Goal: Task Accomplishment & Management: Use online tool/utility

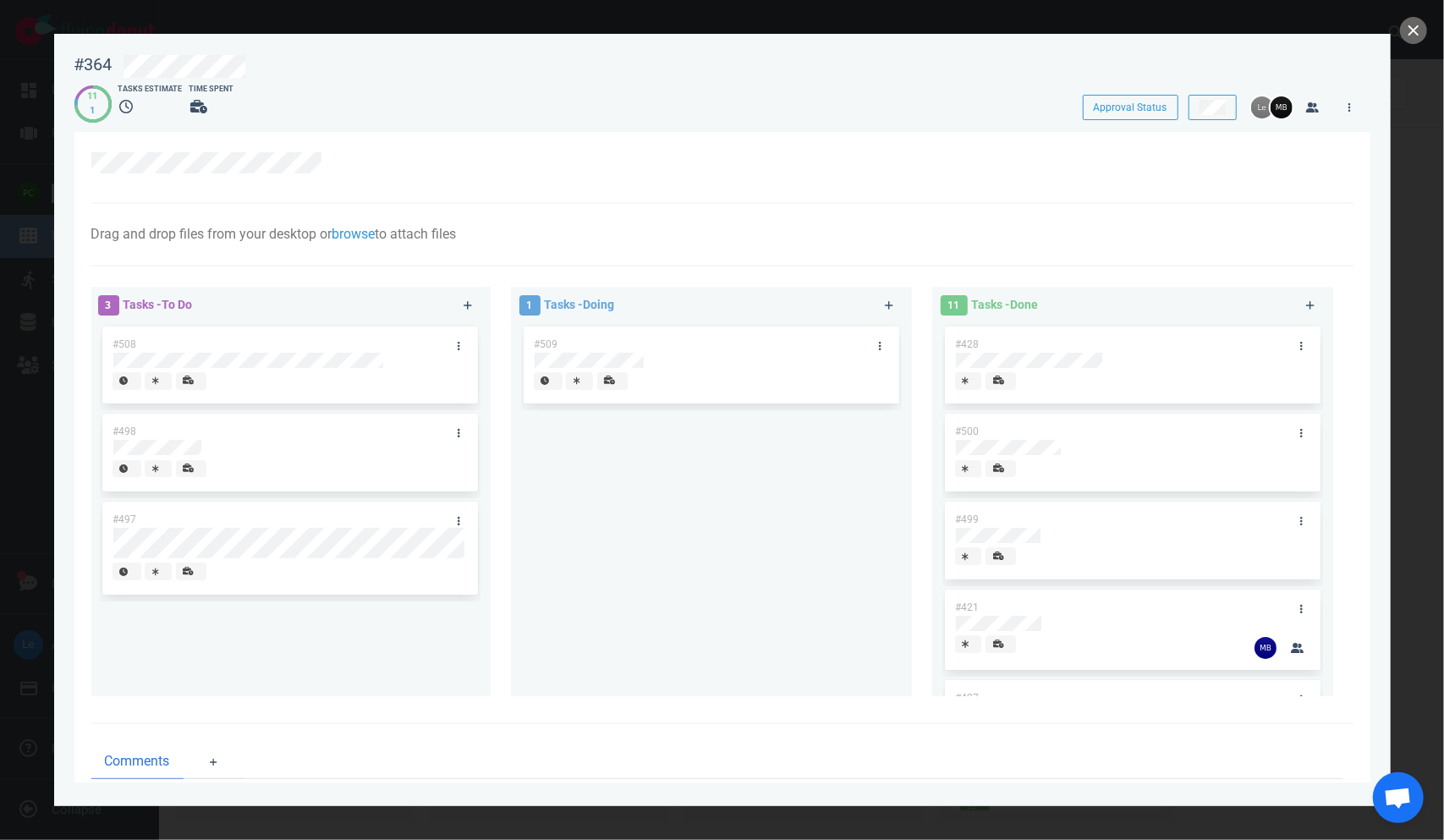
scroll to position [85, 0]
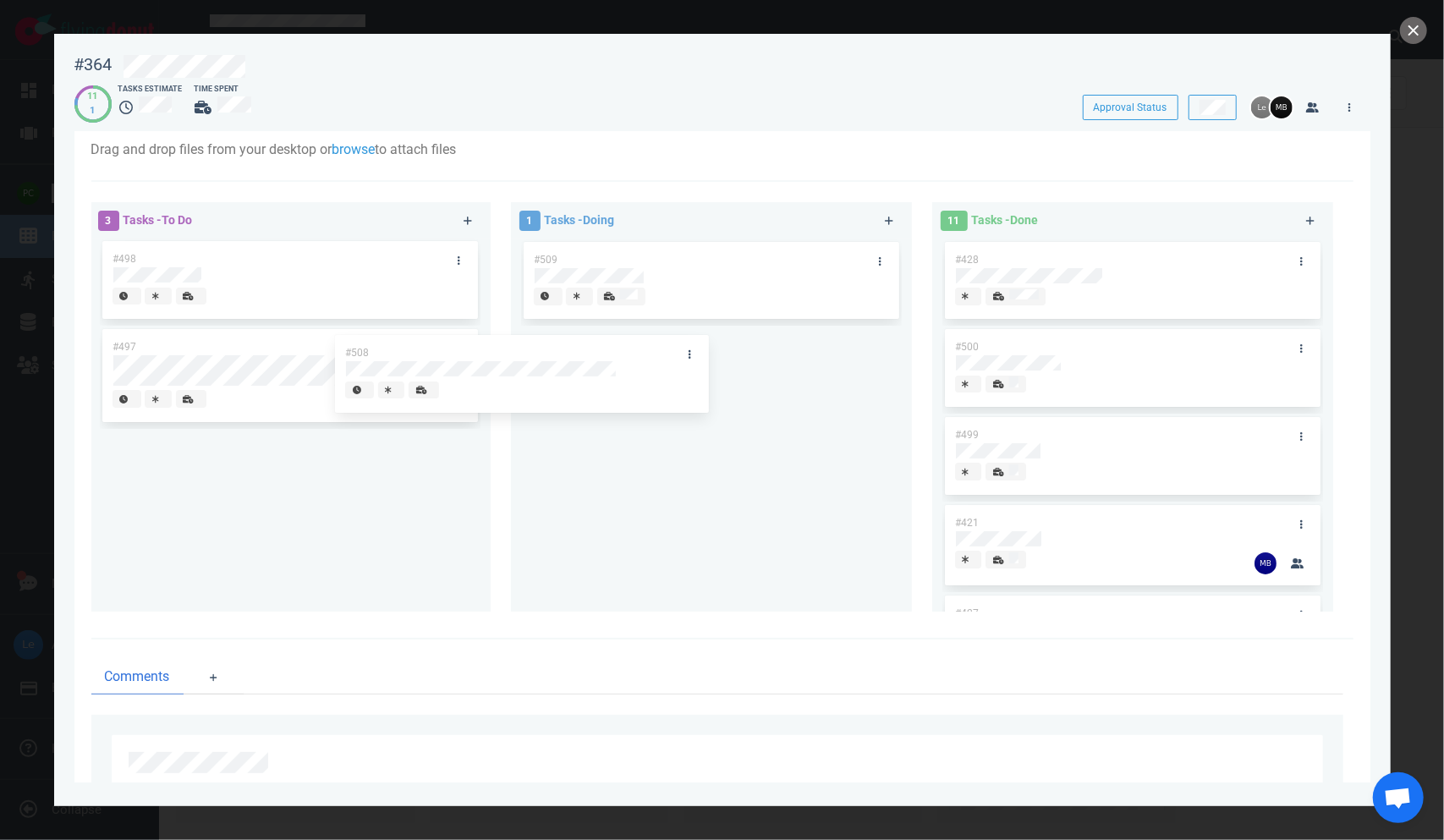
drag, startPoint x: 301, startPoint y: 254, endPoint x: 621, endPoint y: 347, distance: 333.2
click at [615, 349] on div "3 Tasks - To Do #508 #498 #497 #508 1 Tasks - Doing #509 11 Tasks - Done #428 #…" at bounding box center [717, 409] width 1273 height 435
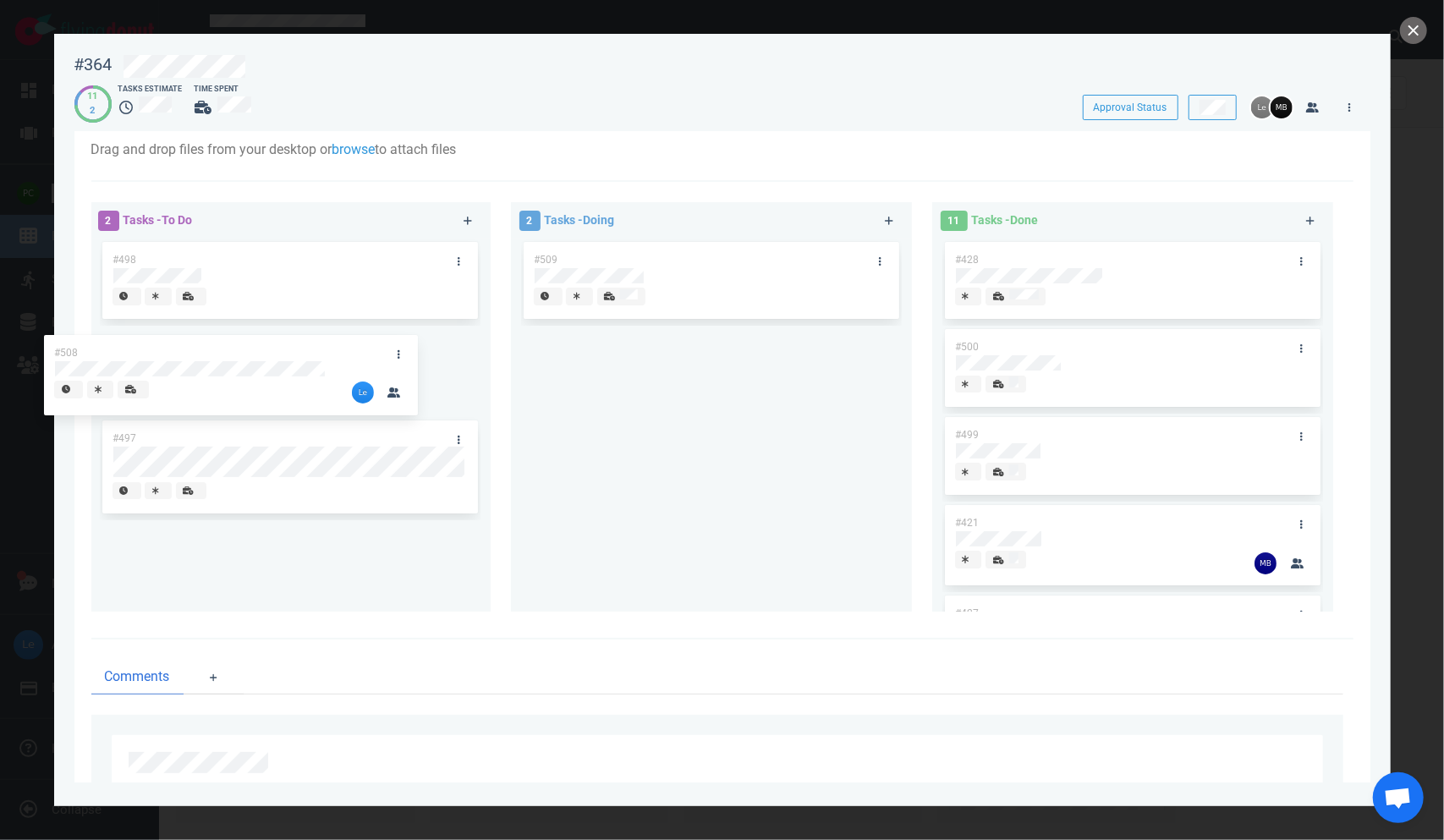
drag, startPoint x: 695, startPoint y: 345, endPoint x: 257, endPoint y: 317, distance: 438.9
click at [247, 321] on div "2 Tasks - To Do #498 #497 2 Tasks - Doing #509 #508 #508 11 Tasks - Done #428 #…" at bounding box center [717, 409] width 1273 height 435
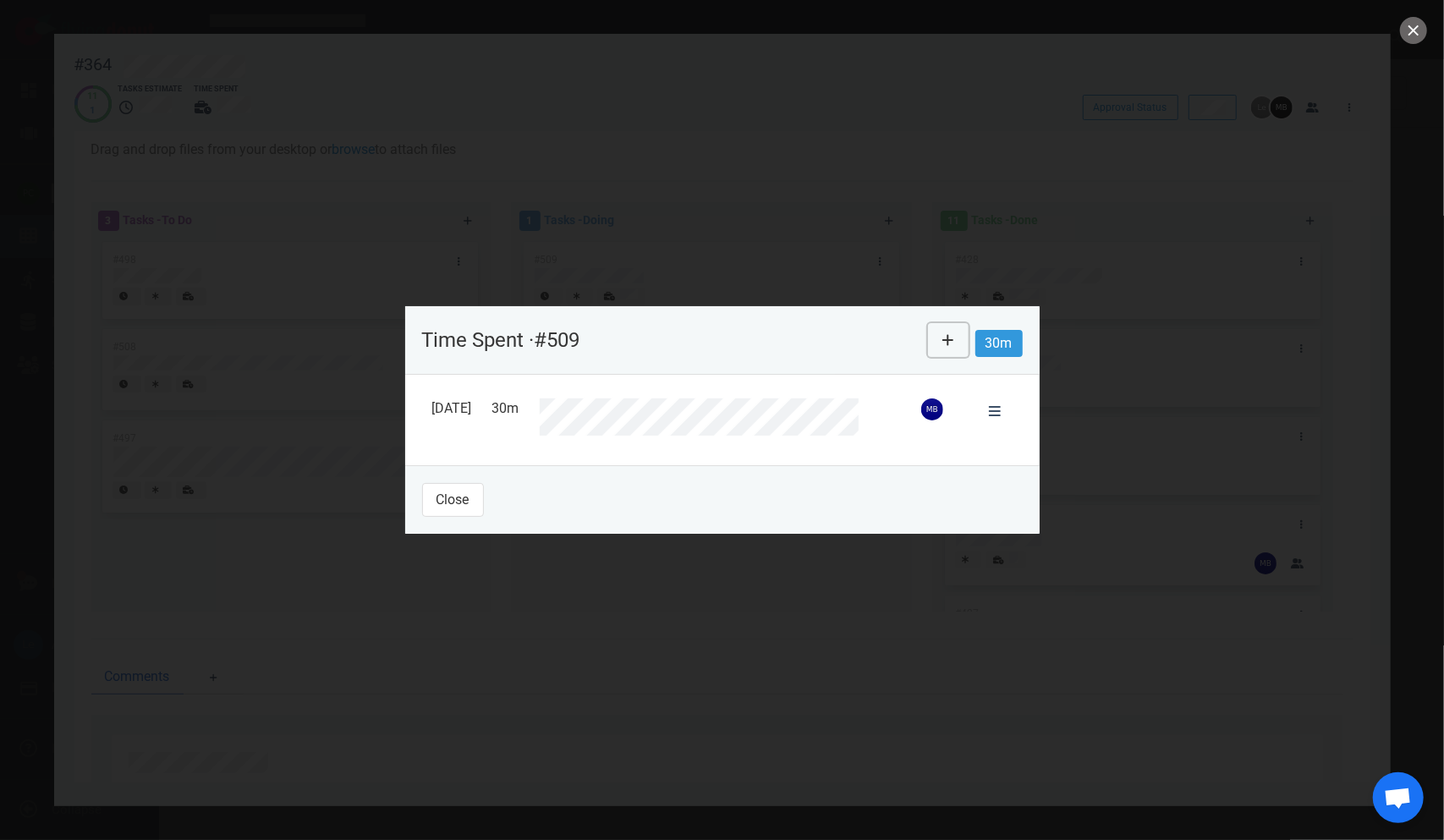
click at [946, 338] on icon at bounding box center [948, 340] width 12 height 14
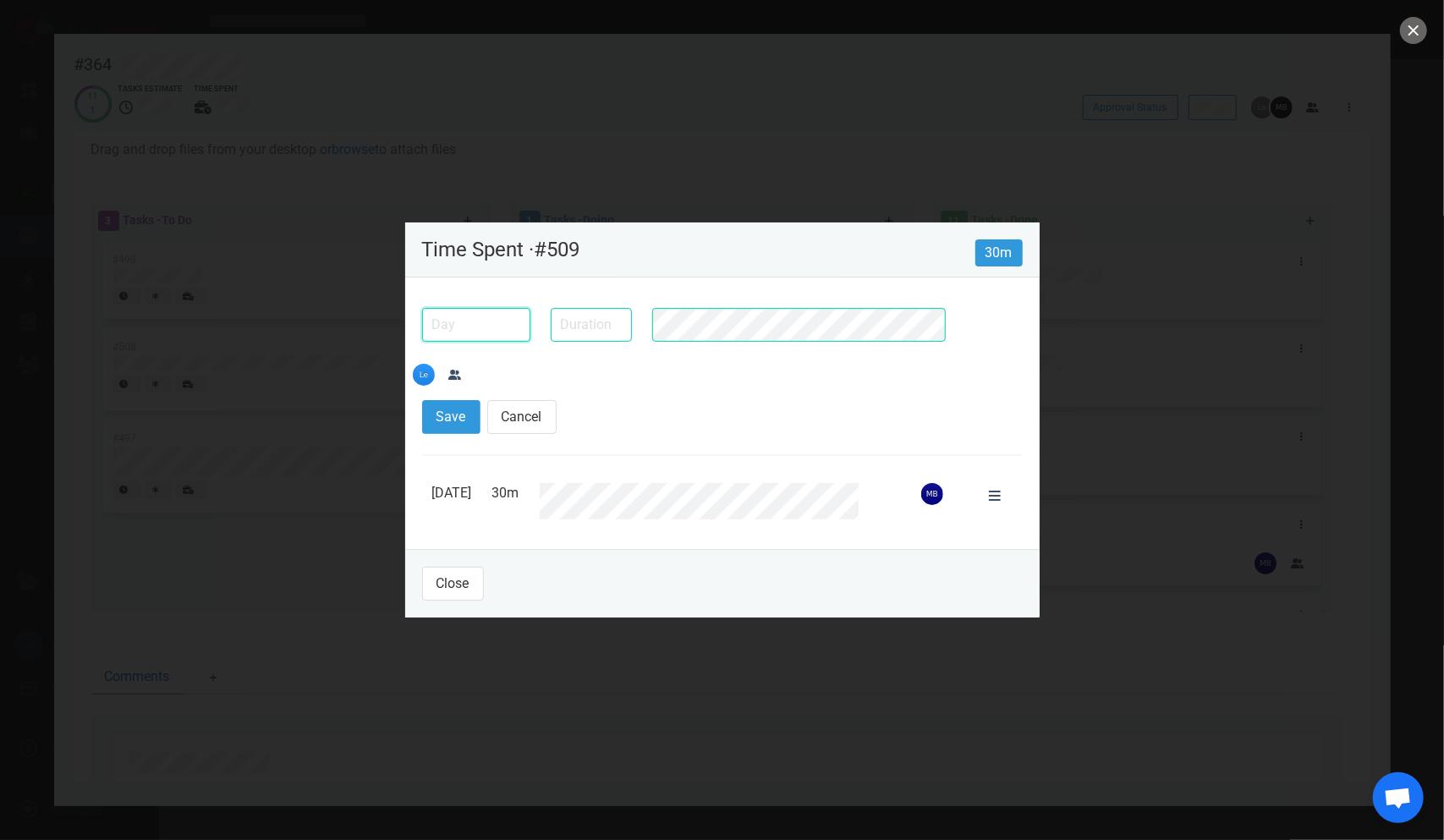
click at [499, 341] on input "text" at bounding box center [476, 325] width 108 height 33
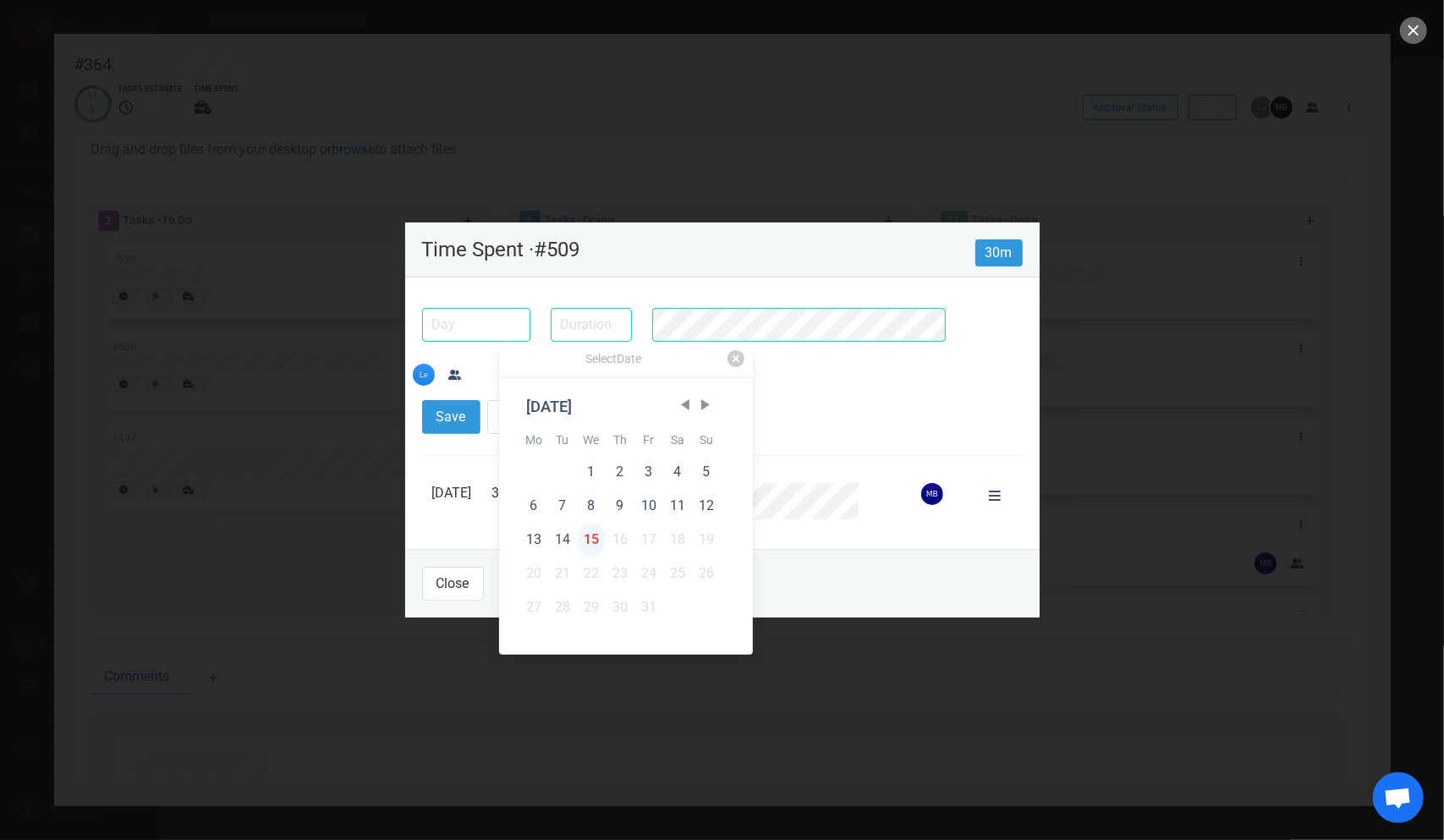
click at [593, 545] on div "15" at bounding box center [591, 540] width 29 height 33
type input "[DATE]"
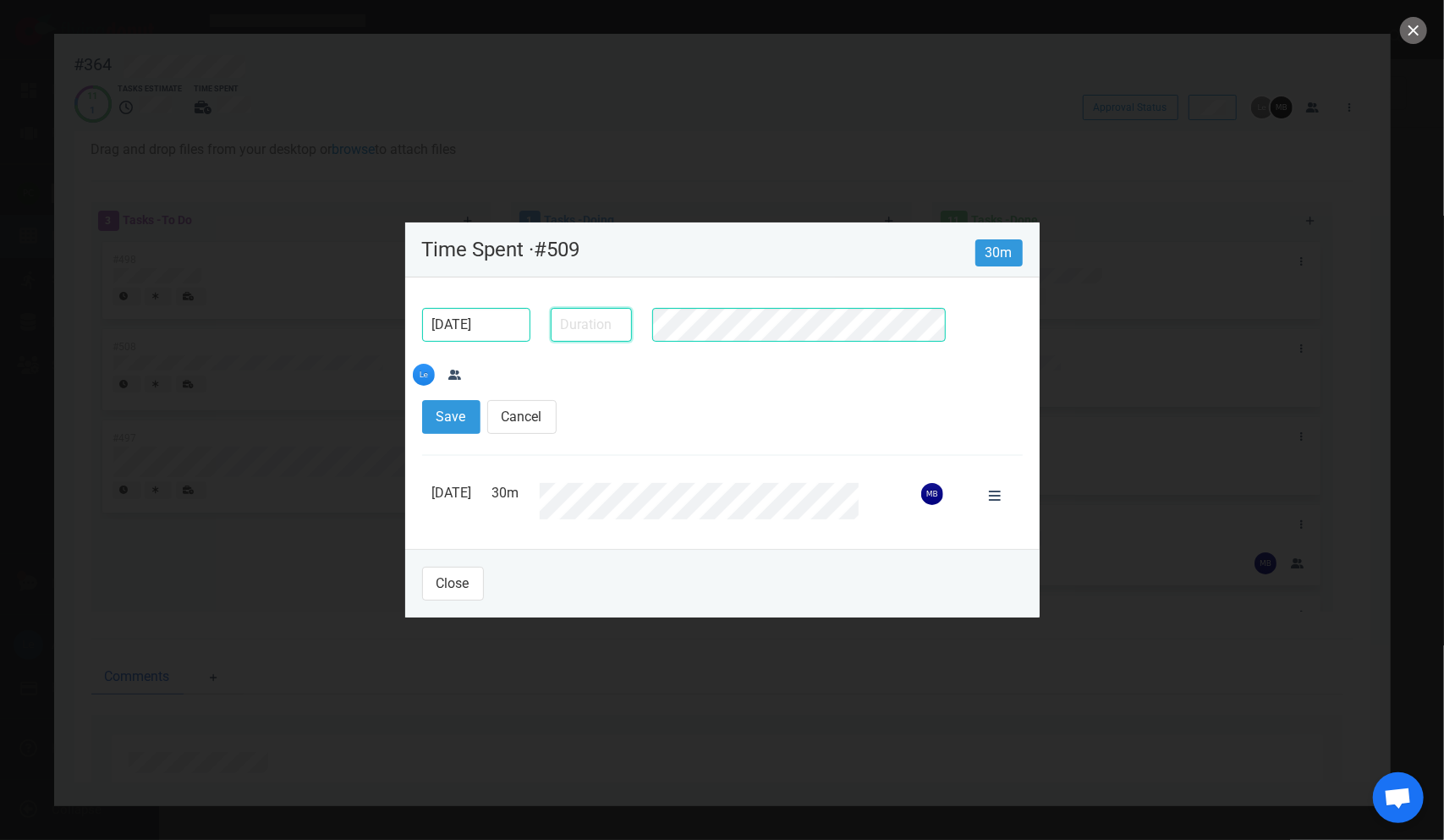
click at [607, 336] on input "text" at bounding box center [591, 325] width 81 height 33
click at [568, 341] on input "2h" at bounding box center [591, 325] width 81 height 33
type input "3h 30m"
click at [454, 405] on button "Save" at bounding box center [451, 417] width 59 height 33
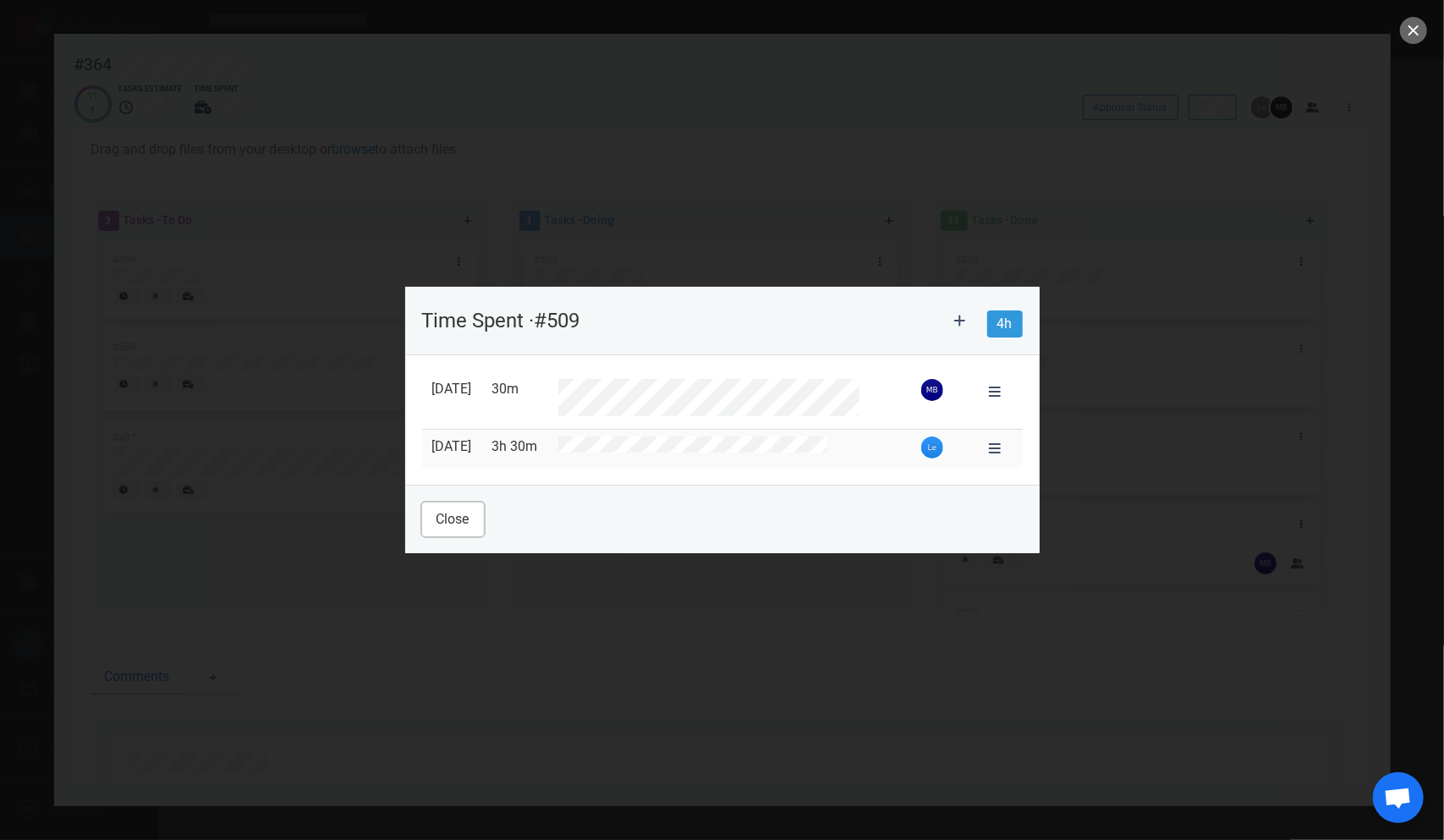
click at [452, 529] on button "Close" at bounding box center [453, 519] width 61 height 33
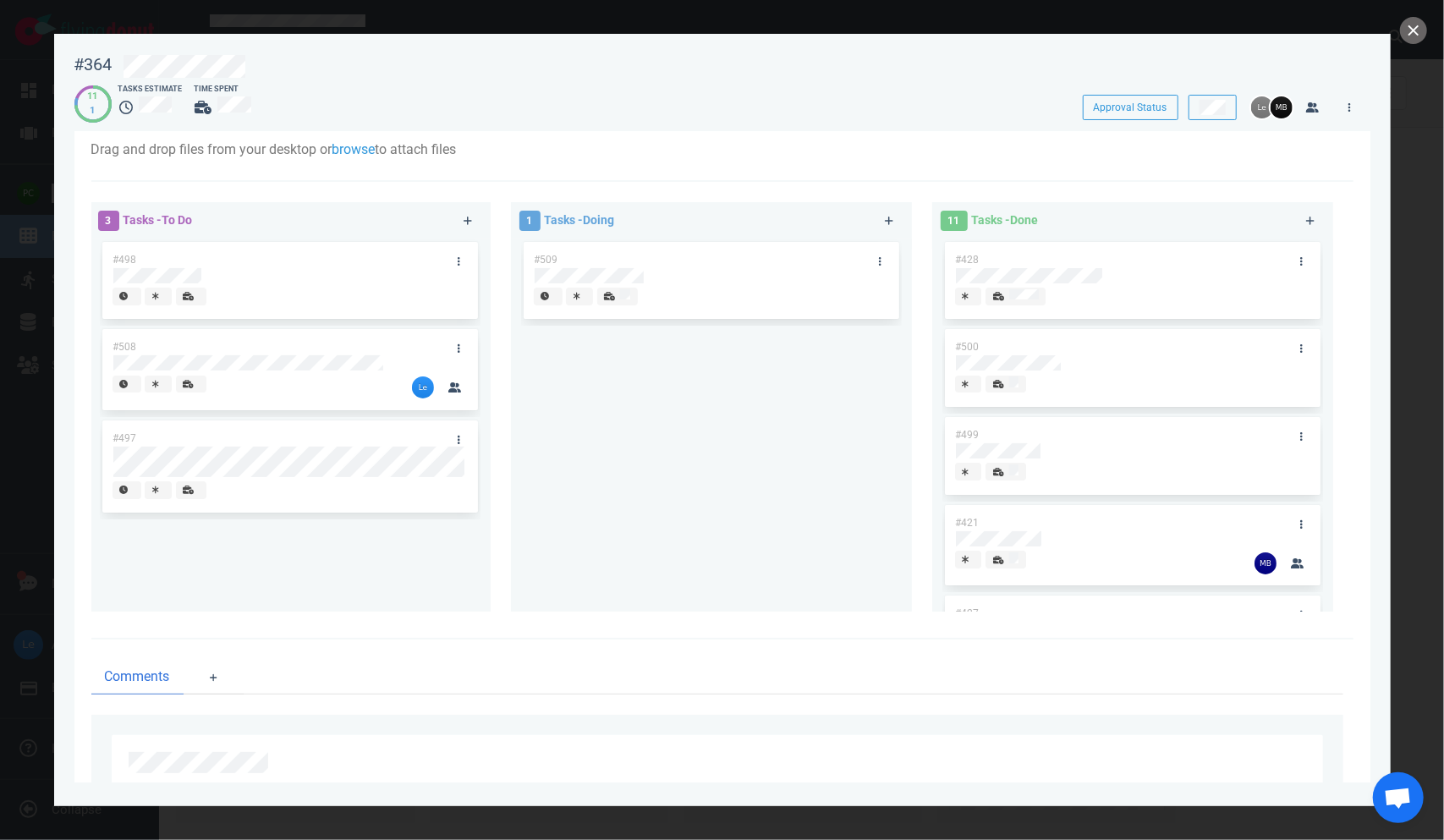
click at [1114, 9] on div at bounding box center [722, 420] width 1444 height 840
click at [651, 586] on div "#509" at bounding box center [711, 418] width 381 height 359
click at [682, 271] on div at bounding box center [712, 275] width 354 height 15
click at [682, 260] on div "#509" at bounding box center [695, 260] width 343 height 35
